Goal: Task Accomplishment & Management: Use online tool/utility

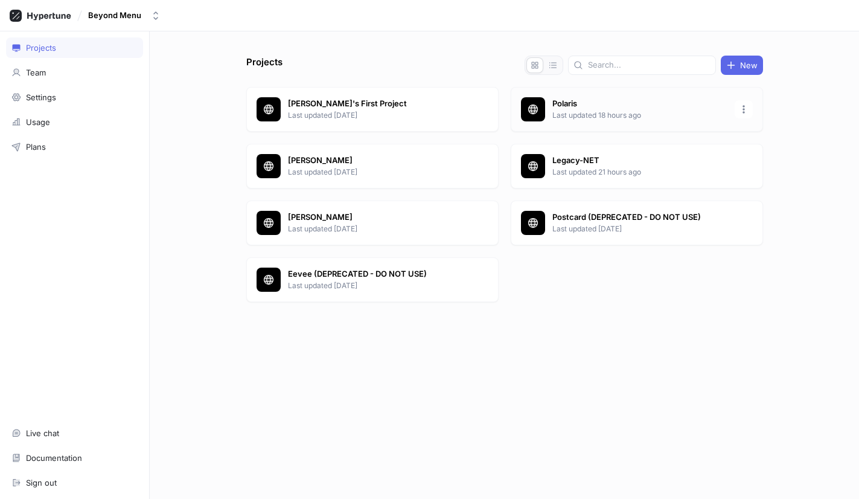
click at [616, 105] on p "Polaris" at bounding box center [639, 104] width 175 height 12
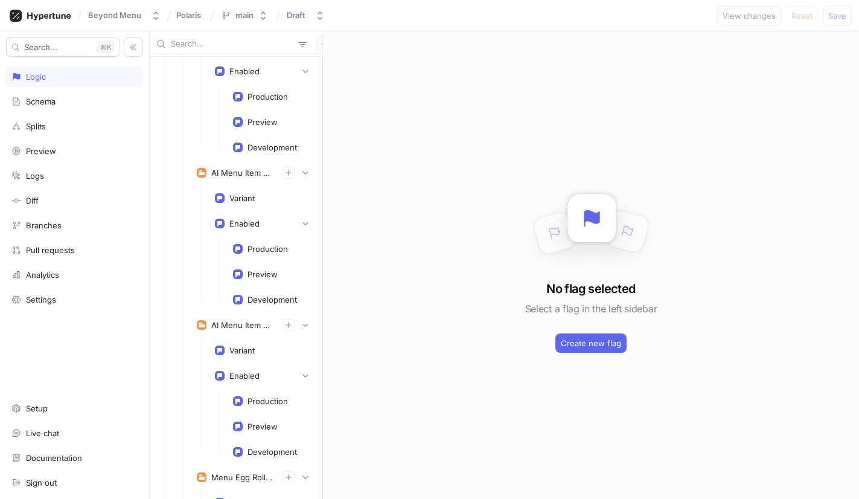
scroll to position [1574, 0]
click at [237, 323] on div "AI Menu Item Description" at bounding box center [242, 324] width 62 height 10
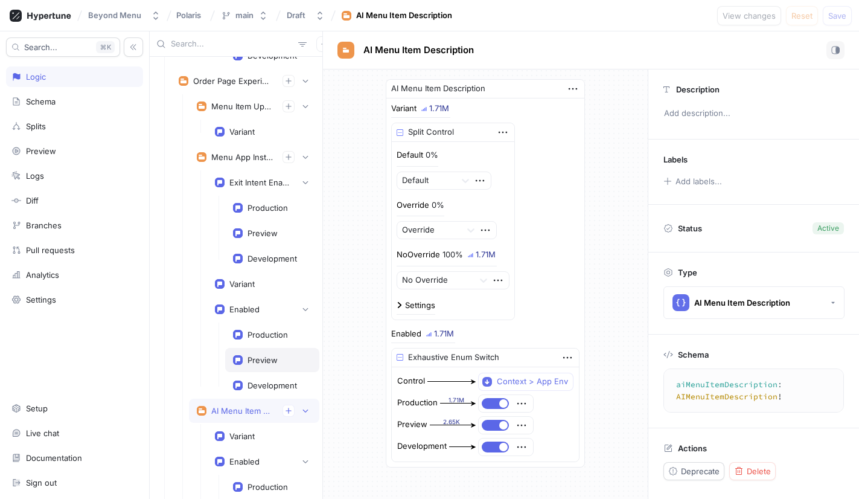
scroll to position [1479, 0]
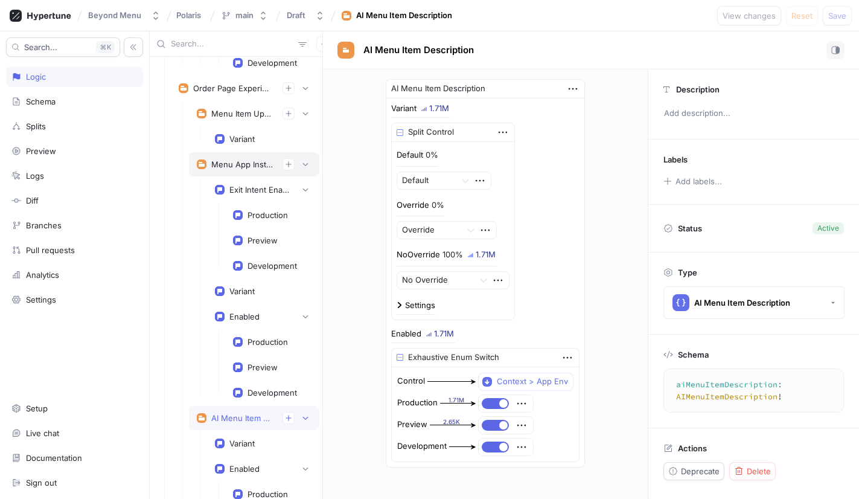
click at [246, 165] on div "Menu App Installation Prompts" at bounding box center [242, 164] width 62 height 10
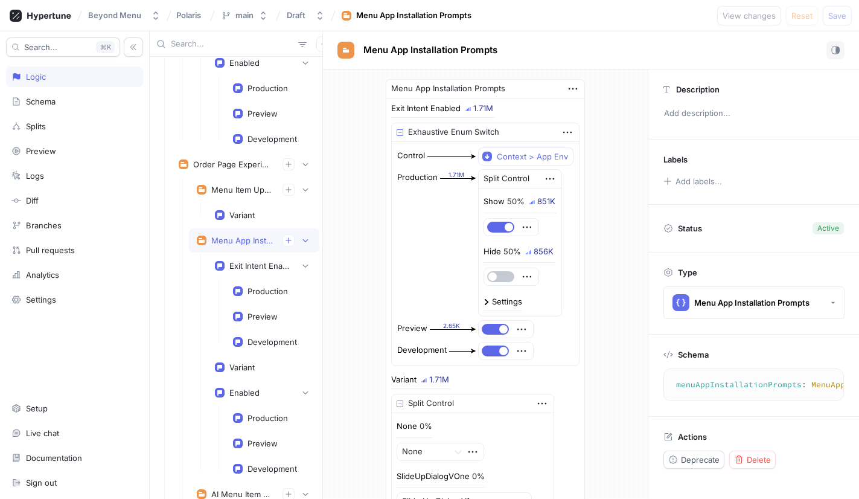
scroll to position [1400, 0]
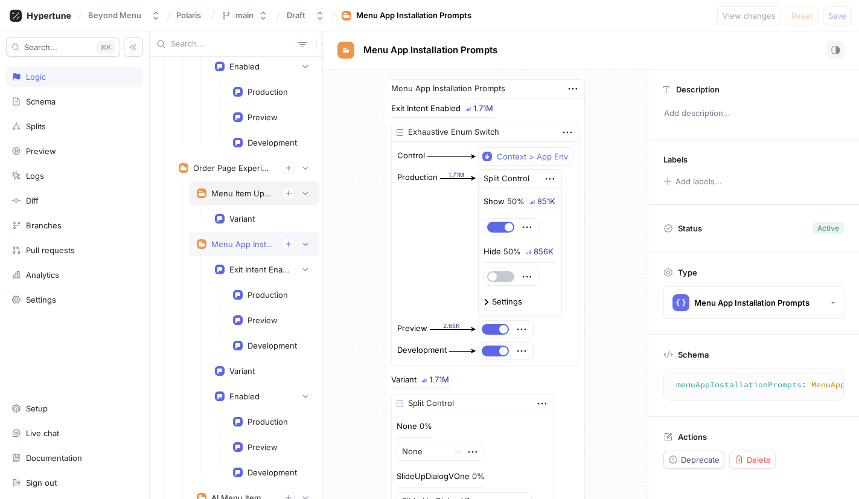
click at [237, 194] on div "Menu Item Upsell" at bounding box center [242, 193] width 62 height 10
type textarea "menuItemUpsell: MenuItemUpsell!"
